Goal: Information Seeking & Learning: Check status

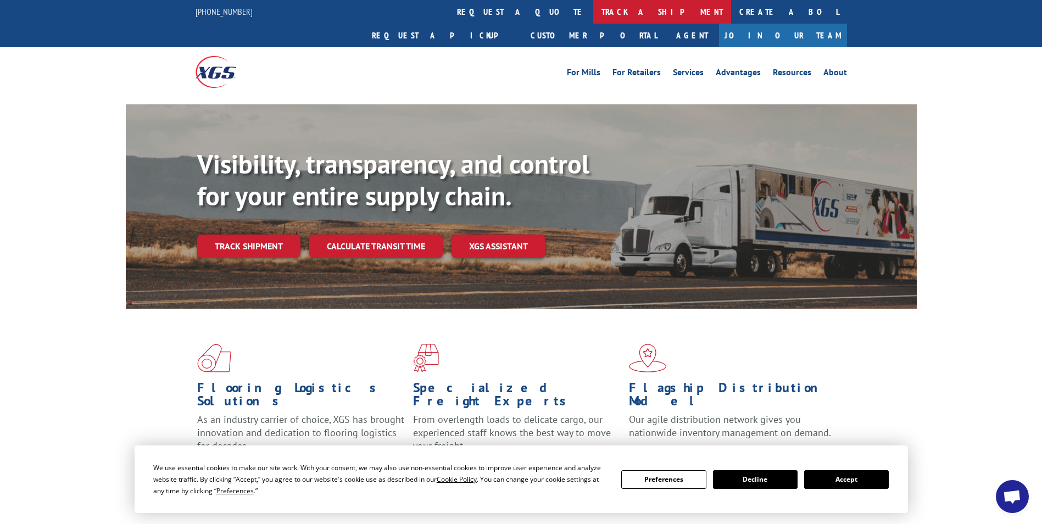
click at [593, 8] on link "track a shipment" at bounding box center [662, 12] width 138 height 24
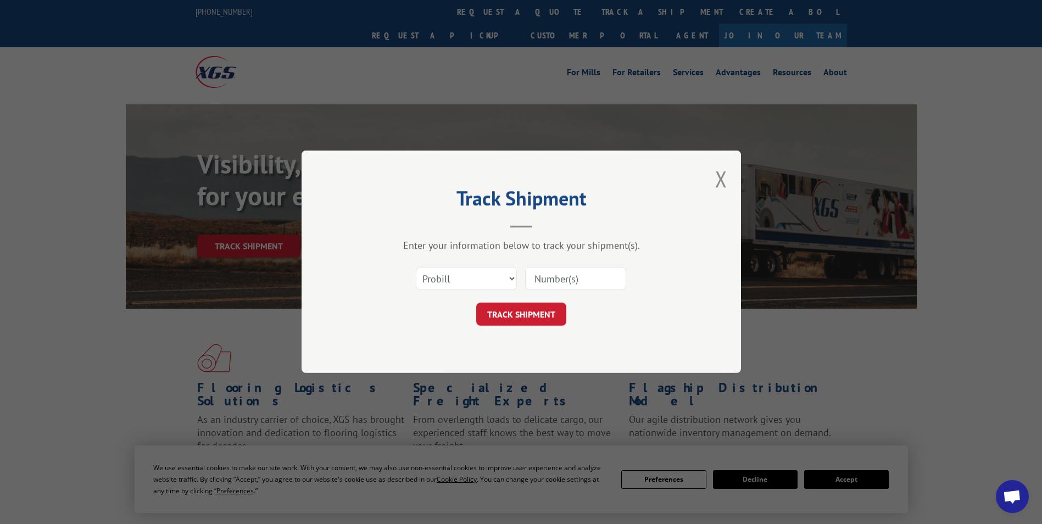
click at [561, 281] on input at bounding box center [575, 278] width 101 height 23
click at [544, 314] on button "TRACK SHIPMENT" at bounding box center [521, 314] width 90 height 23
click at [549, 279] on input at bounding box center [575, 278] width 101 height 23
click at [534, 268] on input at bounding box center [575, 278] width 101 height 23
click at [834, 332] on div "Track Shipment Enter your information below to track your shipment(s). Select c…" at bounding box center [521, 262] width 1042 height 524
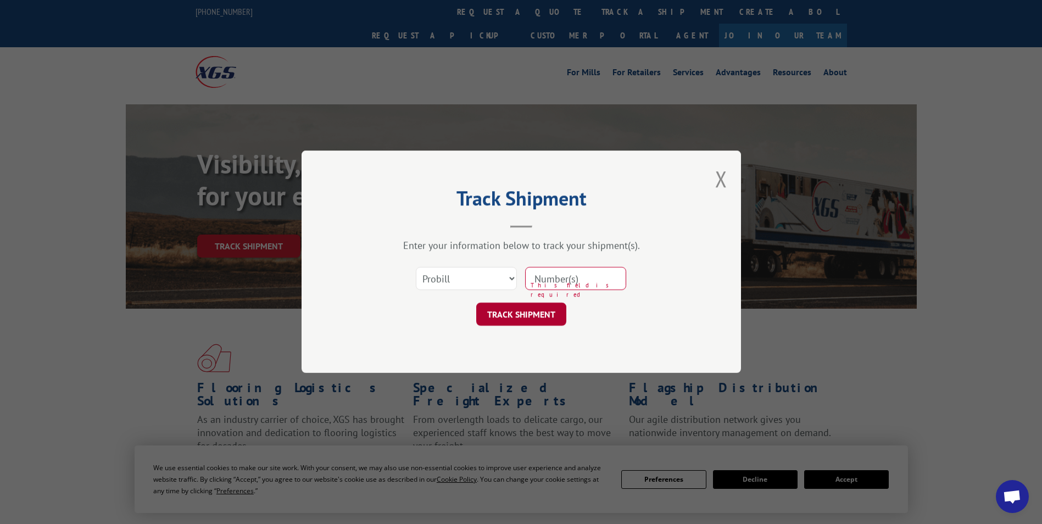
click at [506, 311] on button "TRACK SHIPMENT" at bounding box center [521, 314] width 90 height 23
click at [511, 276] on select "Select category... Probill BOL PO" at bounding box center [466, 278] width 101 height 23
click at [416, 267] on select "Select category... Probill BOL PO" at bounding box center [466, 278] width 101 height 23
click at [726, 183] on button "Close modal" at bounding box center [721, 178] width 12 height 29
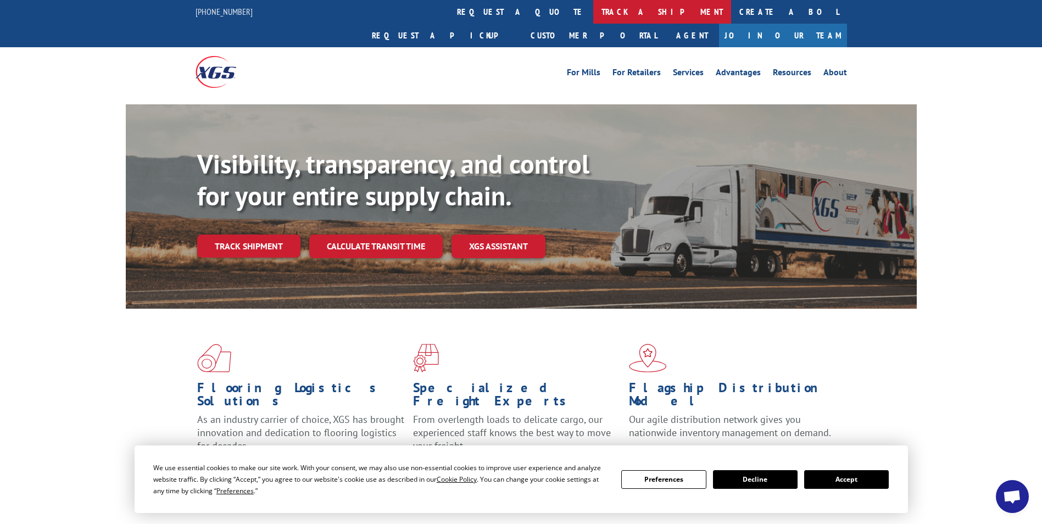
click at [593, 8] on link "track a shipment" at bounding box center [662, 12] width 138 height 24
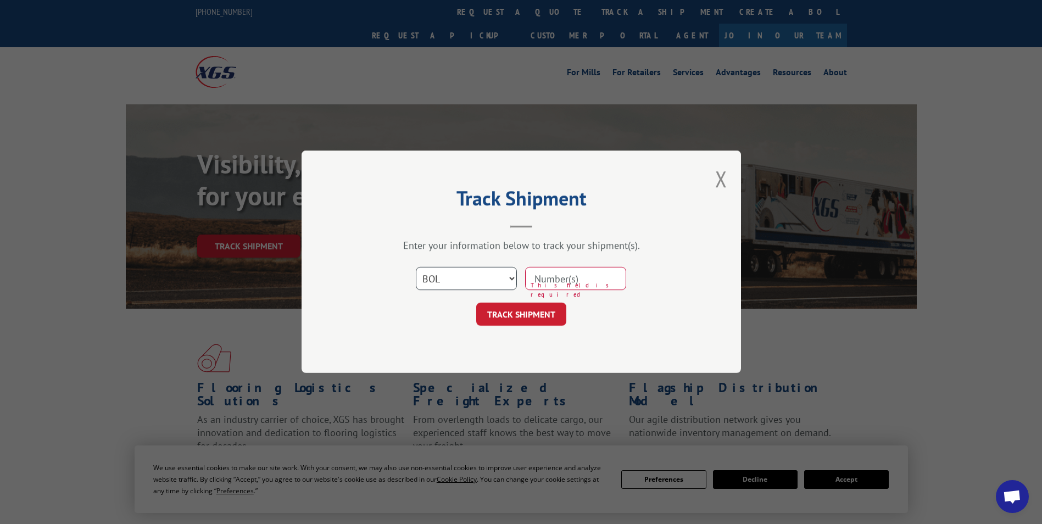
click at [511, 276] on select "Select category... Probill BOL PO" at bounding box center [466, 278] width 101 height 23
select select "probill"
click at [416, 267] on select "Select category... Probill BOL PO" at bounding box center [466, 278] width 101 height 23
click at [535, 277] on input at bounding box center [575, 278] width 101 height 23
paste input "17664123"
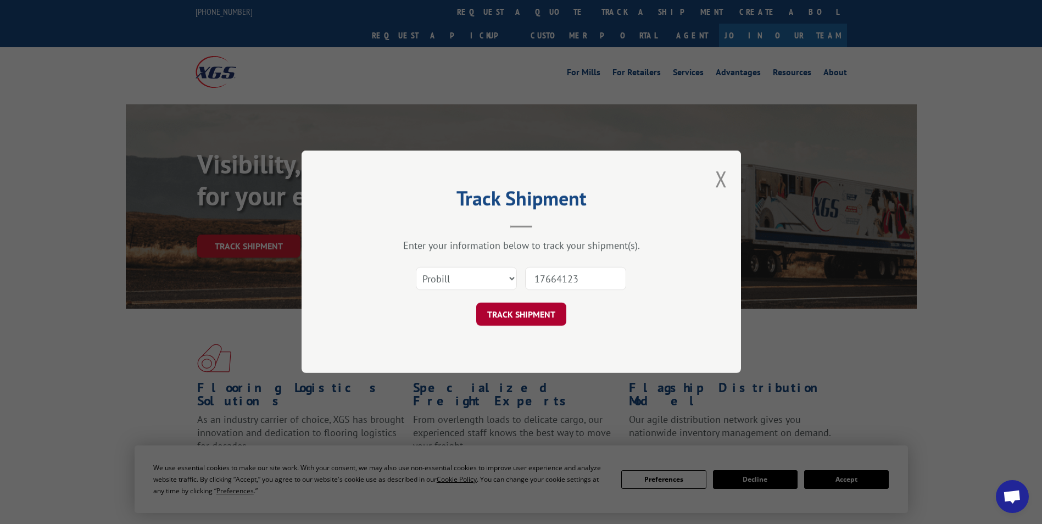
type input "17664123"
click at [538, 314] on button "TRACK SHIPMENT" at bounding box center [521, 314] width 90 height 23
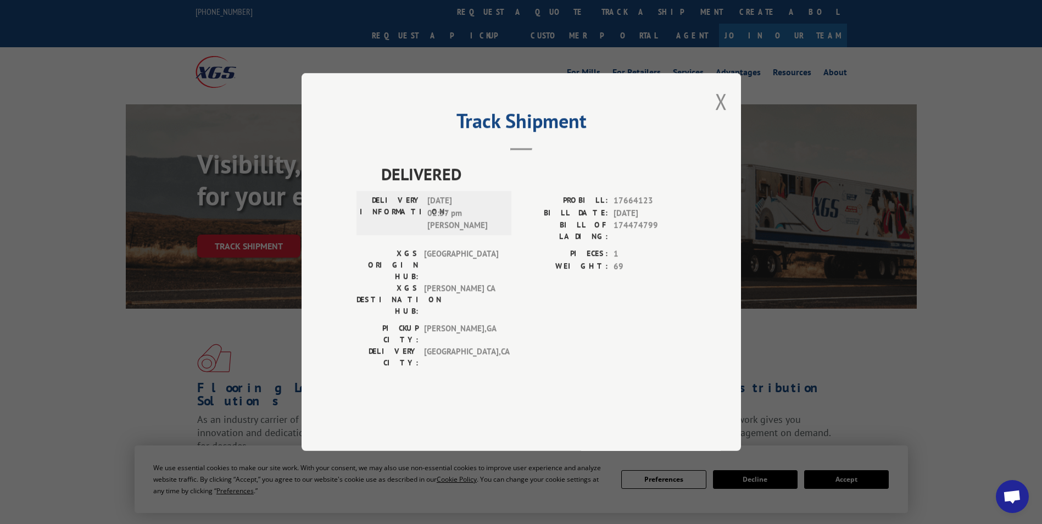
click at [742, 479] on div "Track Shipment DELIVERED DELIVERY INFORMATION: [DATE] 02:57 pm [PERSON_NAME]: 1…" at bounding box center [521, 262] width 1042 height 524
click at [723, 116] on button "Close modal" at bounding box center [721, 101] width 12 height 29
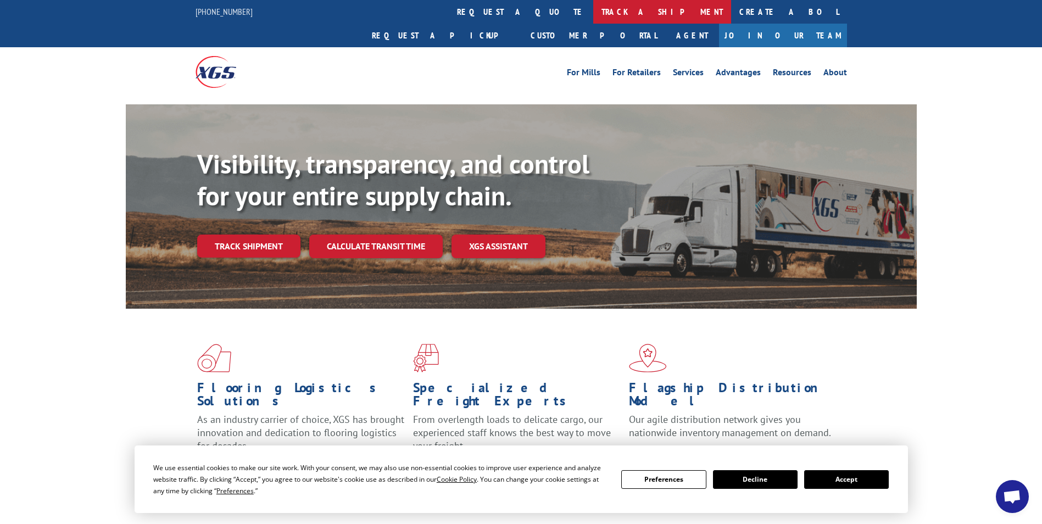
click at [593, 14] on link "track a shipment" at bounding box center [662, 12] width 138 height 24
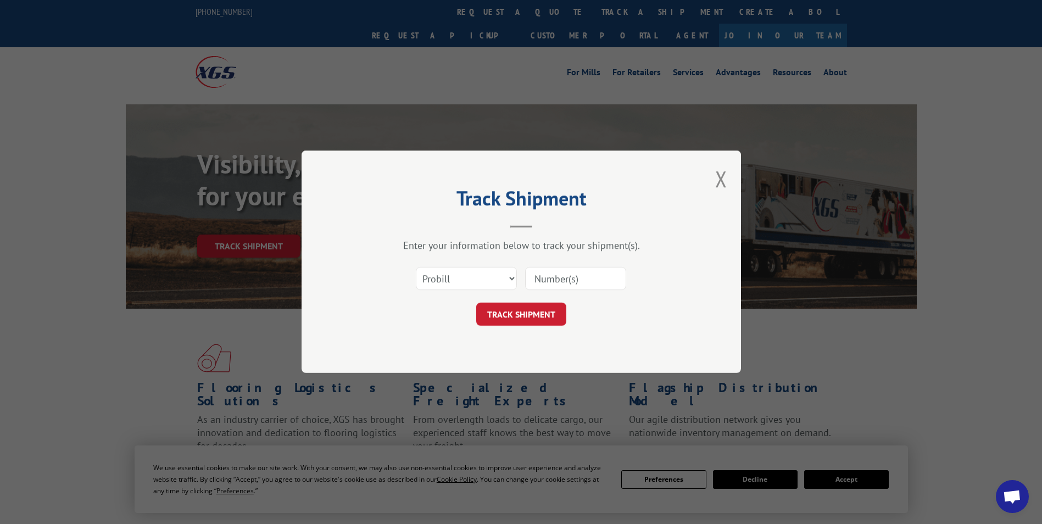
click at [603, 283] on input at bounding box center [575, 278] width 101 height 23
paste input "17664123"
type input "17664123"
click at [503, 322] on button "TRACK SHIPMENT" at bounding box center [521, 314] width 90 height 23
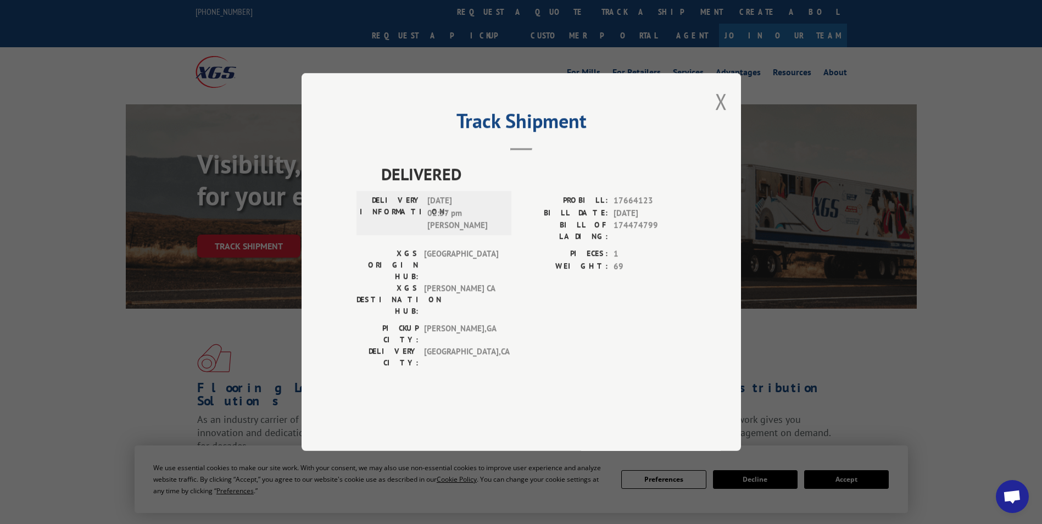
click at [463, 232] on span "[DATE] 02:57 pm [PERSON_NAME]" at bounding box center [464, 212] width 74 height 37
click at [479, 232] on span "[DATE] 02:57 pm [PERSON_NAME]" at bounding box center [464, 212] width 74 height 37
click at [457, 232] on span "[DATE] 02:57 pm [PERSON_NAME]" at bounding box center [464, 212] width 74 height 37
click at [520, 294] on div "XGS ORIGIN HUB: TUNNEL HILL XGS DESTINATION HUB: TRACY CA PIECES: 1 WEIGHT: 69" at bounding box center [520, 285] width 329 height 75
